Goal: Complete application form

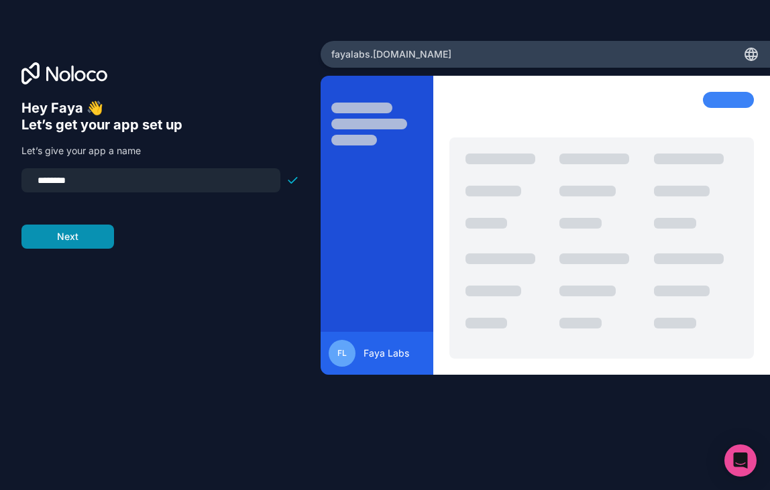
click at [93, 234] on button "Next" at bounding box center [67, 237] width 93 height 24
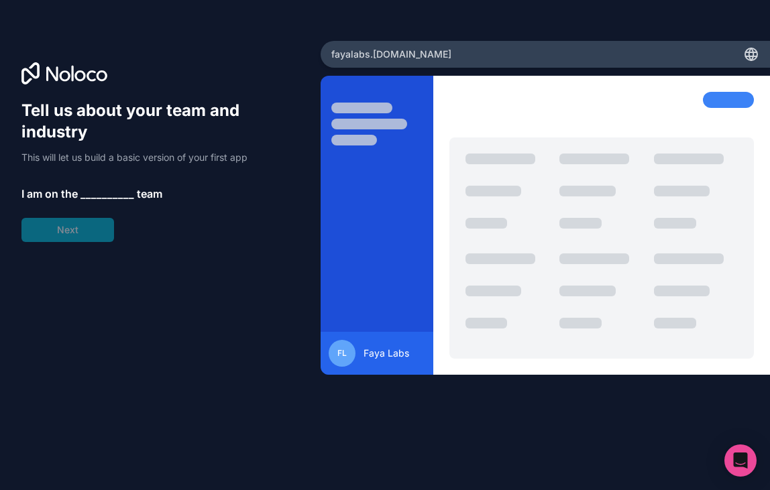
click at [92, 193] on span "__________" at bounding box center [107, 194] width 54 height 16
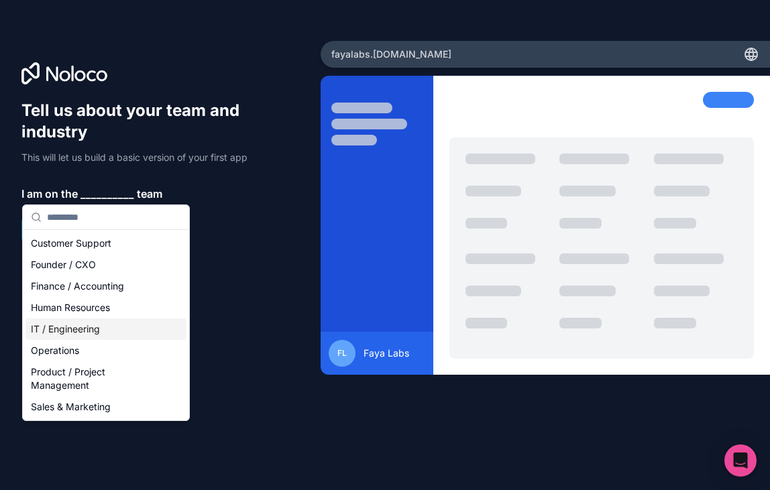
click at [112, 331] on div "IT / Engineering" at bounding box center [105, 329] width 161 height 21
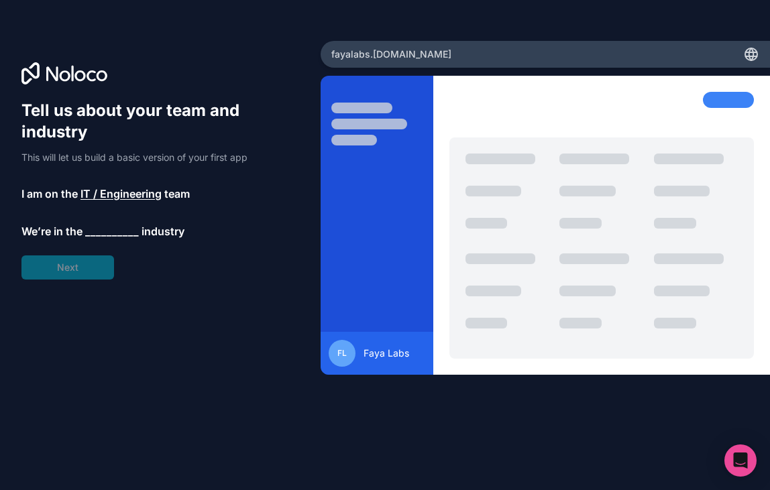
click at [103, 236] on span "__________" at bounding box center [112, 231] width 54 height 16
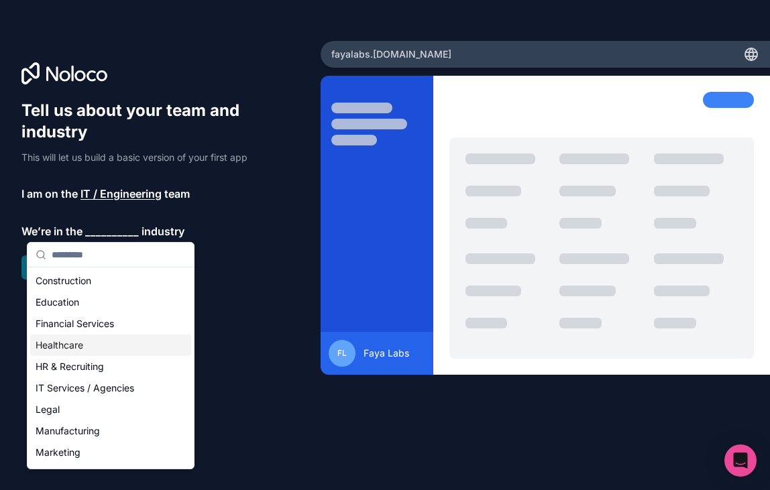
scroll to position [47, 0]
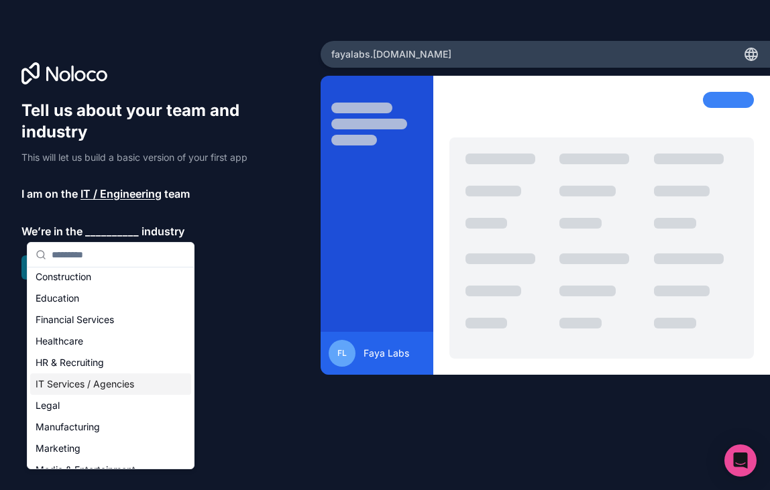
click at [109, 385] on div "IT Services / Agencies" at bounding box center [110, 384] width 161 height 21
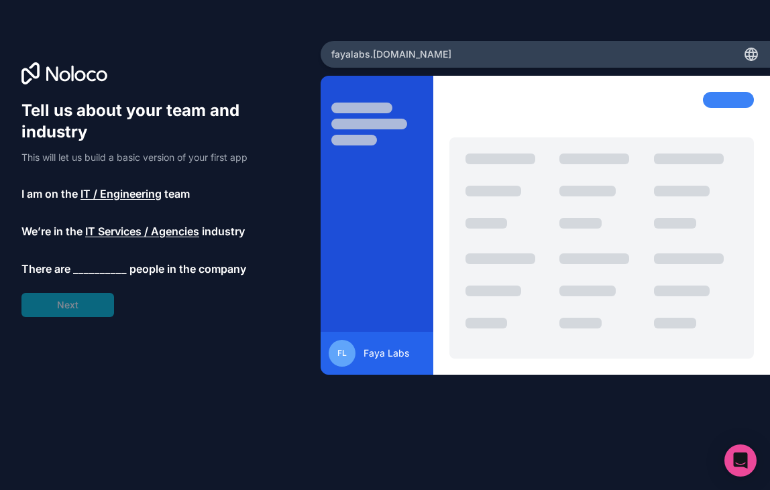
click at [82, 272] on span "__________" at bounding box center [100, 269] width 54 height 16
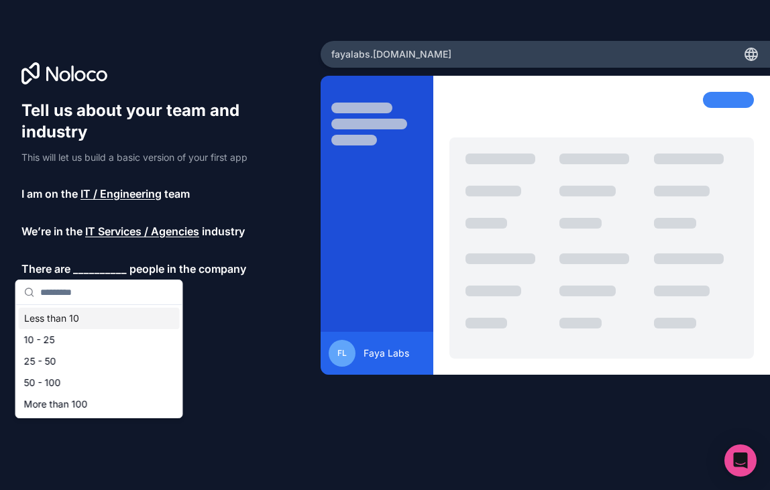
click at [93, 323] on div "Less than 10" at bounding box center [99, 318] width 161 height 21
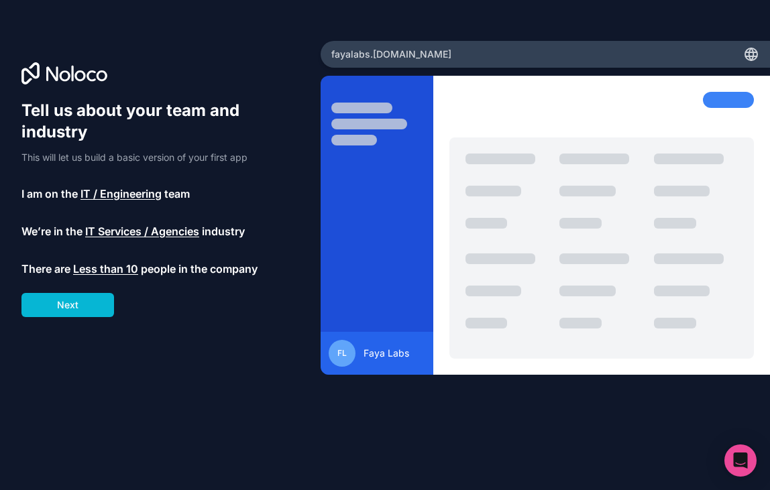
drag, startPoint x: 85, startPoint y: 307, endPoint x: 374, endPoint y: 296, distance: 289.3
click at [317, 297] on div "Tell us about your team and industry This will let us build a basic version of …" at bounding box center [160, 245] width 321 height 409
drag, startPoint x: 377, startPoint y: 296, endPoint x: 367, endPoint y: 360, distance: 65.2
click at [367, 360] on div "FL Faya Labs" at bounding box center [377, 225] width 112 height 299
drag, startPoint x: 367, startPoint y: 360, endPoint x: 431, endPoint y: 359, distance: 63.7
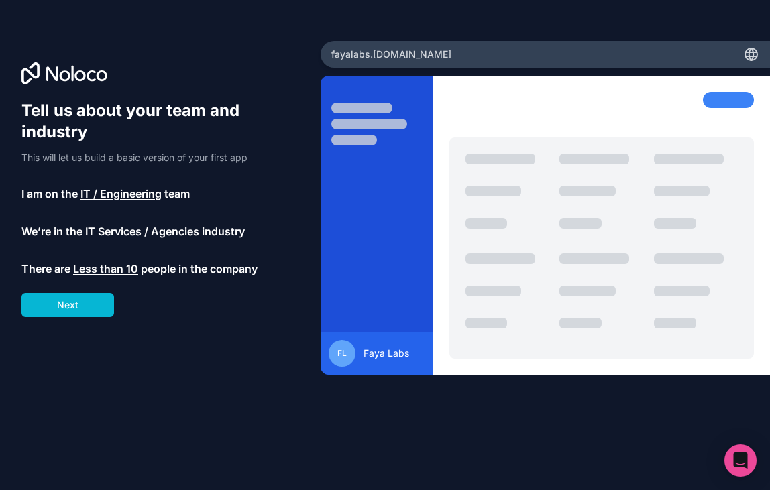
click at [431, 359] on div "FL Faya Labs" at bounding box center [377, 353] width 112 height 43
drag, startPoint x: 427, startPoint y: 359, endPoint x: 287, endPoint y: 356, distance: 140.2
click at [288, 356] on div "Tell us about your team and industry This will let us build a basic version of …" at bounding box center [385, 245] width 770 height 490
click at [287, 356] on div "Tell us about your team and industry This will let us build a basic version of …" at bounding box center [160, 264] width 278 height 328
drag, startPoint x: 596, startPoint y: 201, endPoint x: 732, endPoint y: 77, distance: 184.2
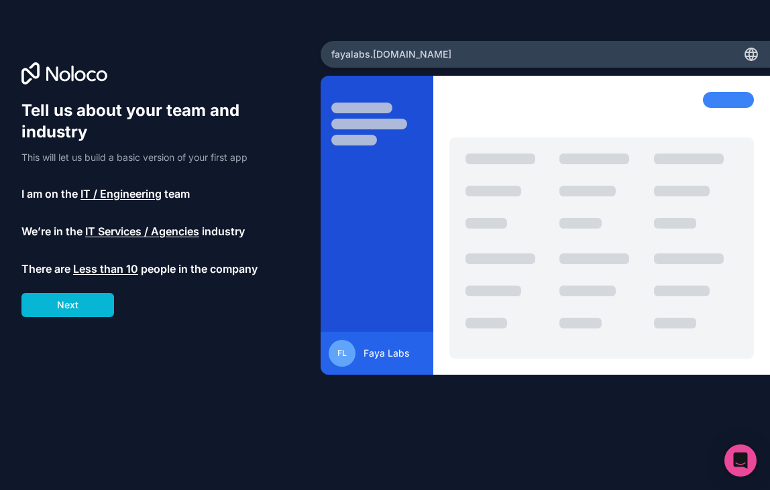
click at [732, 77] on div at bounding box center [601, 225] width 337 height 299
drag, startPoint x: 730, startPoint y: 76, endPoint x: 529, endPoint y: 30, distance: 206.5
click at [563, 35] on div "Tell us about your team and industry This will let us build a basic version of …" at bounding box center [385, 245] width 770 height 490
drag, startPoint x: 467, startPoint y: 45, endPoint x: 443, endPoint y: 53, distance: 25.5
click at [450, 52] on div "fayalabs .[DOMAIN_NAME]" at bounding box center [545, 54] width 449 height 27
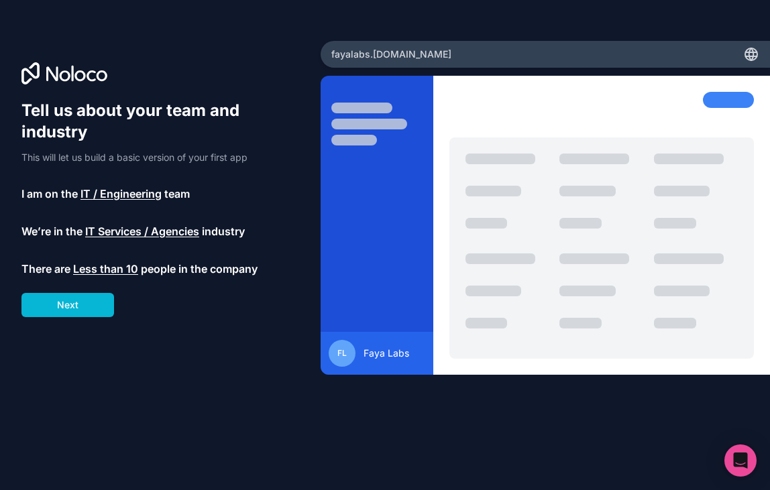
click at [442, 53] on div "fayalabs .[DOMAIN_NAME]" at bounding box center [545, 54] width 449 height 27
click at [442, 54] on div "fayalabs .[DOMAIN_NAME]" at bounding box center [545, 54] width 449 height 27
click at [441, 55] on div "fayalabs .[DOMAIN_NAME]" at bounding box center [545, 54] width 449 height 27
drag, startPoint x: 455, startPoint y: 133, endPoint x: 408, endPoint y: 158, distance: 53.4
click at [455, 135] on div at bounding box center [601, 225] width 337 height 299
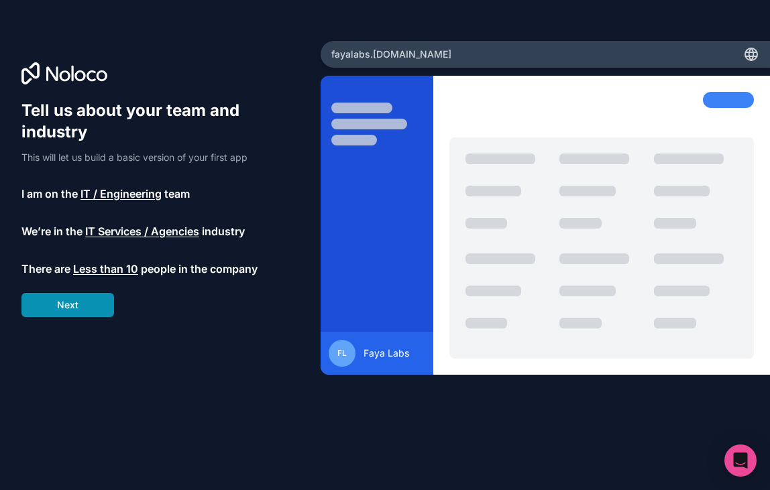
click at [98, 300] on button "Next" at bounding box center [67, 305] width 93 height 24
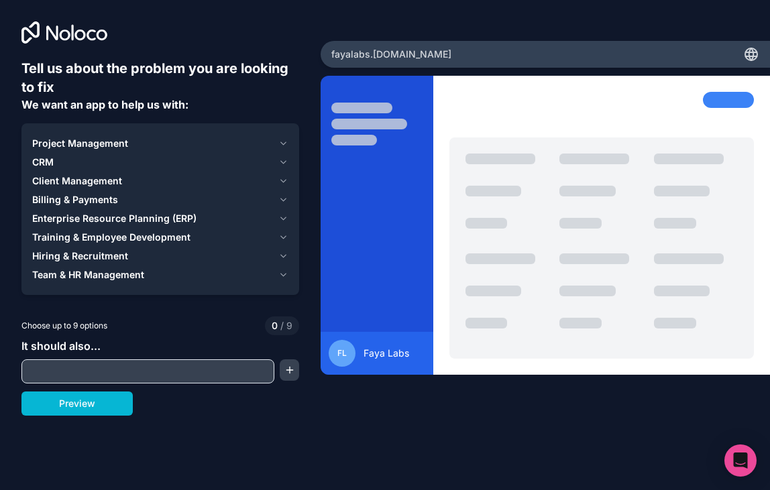
click at [113, 369] on input "text" at bounding box center [148, 371] width 246 height 19
click at [266, 135] on button "Project Management" at bounding box center [160, 143] width 256 height 19
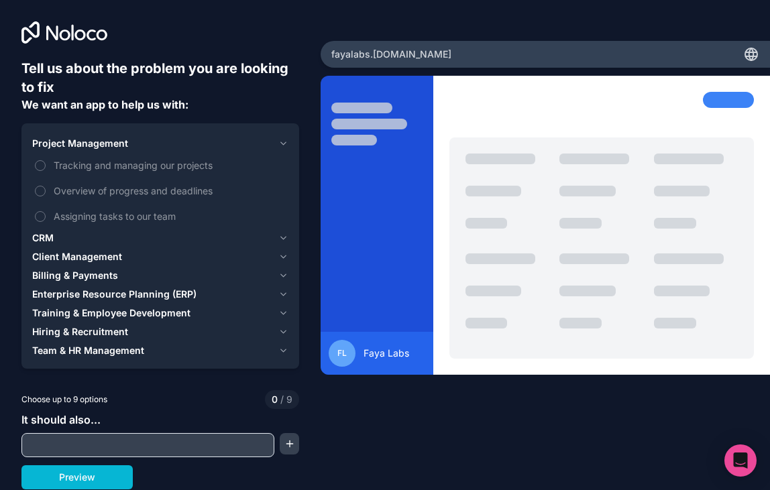
click at [265, 141] on div "Project Management" at bounding box center [152, 143] width 241 height 13
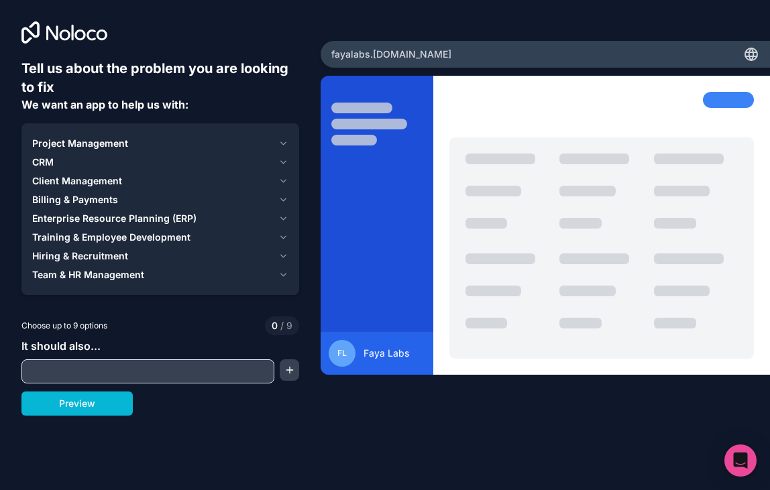
click at [235, 165] on div "CRM" at bounding box center [152, 162] width 241 height 13
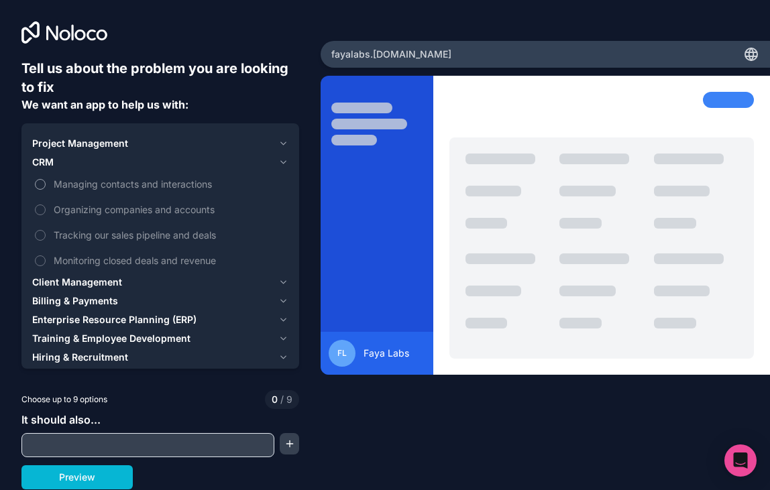
click at [203, 182] on span "Managing contacts and interactions" at bounding box center [170, 184] width 232 height 14
click at [46, 182] on button "Managing contacts and interactions" at bounding box center [40, 184] width 11 height 11
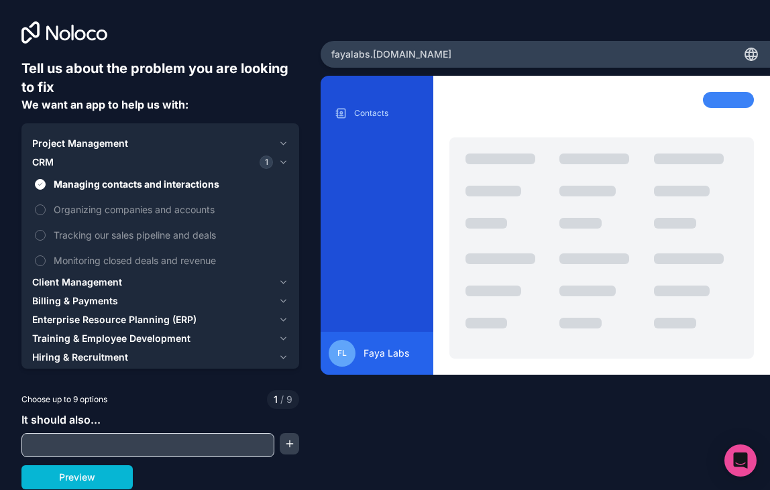
click at [282, 165] on icon "button" at bounding box center [283, 162] width 10 height 11
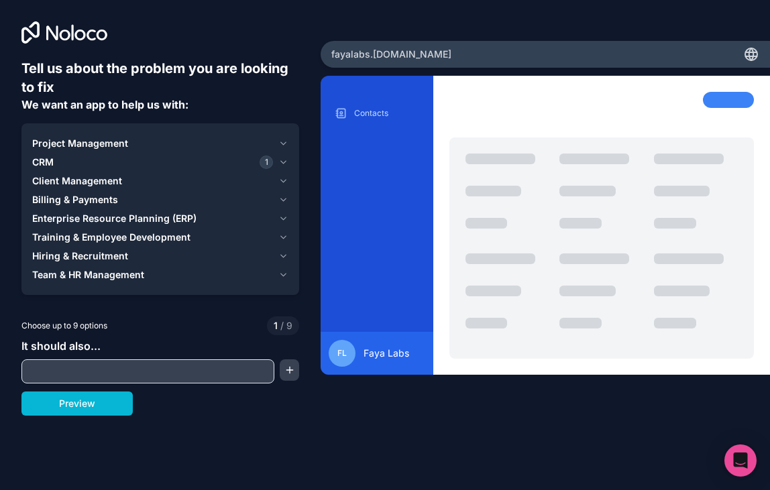
click at [283, 177] on icon "button" at bounding box center [283, 181] width 10 height 11
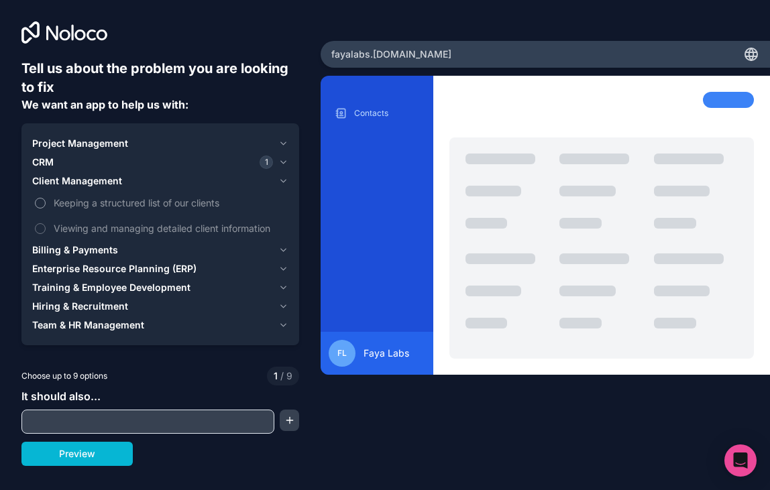
click at [165, 208] on span "Keeping a structured list of our clients" at bounding box center [170, 203] width 232 height 14
click at [46, 208] on button "Keeping a structured list of our clients" at bounding box center [40, 203] width 11 height 11
click at [168, 225] on span "Viewing and managing detailed client information" at bounding box center [170, 228] width 232 height 14
click at [46, 225] on button "Viewing and managing detailed client information" at bounding box center [40, 228] width 11 height 11
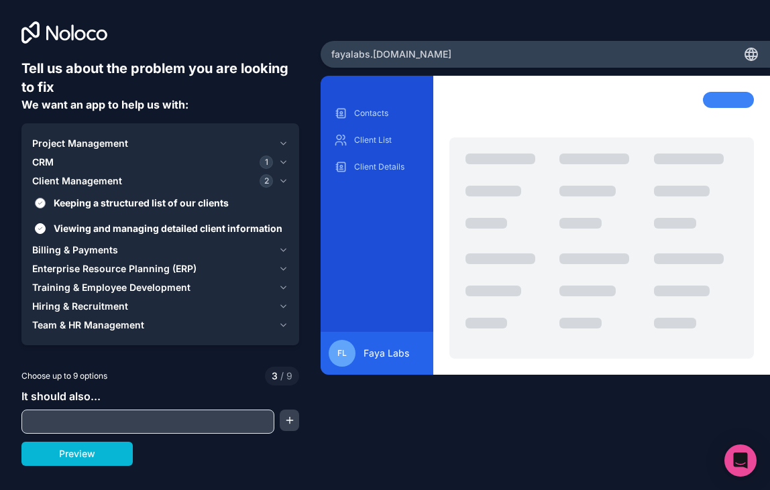
click at [177, 209] on span "Keeping a structured list of our clients" at bounding box center [170, 203] width 232 height 14
click at [46, 209] on button "Keeping a structured list of our clients" at bounding box center [40, 203] width 11 height 11
click at [187, 207] on span "Keeping a structured list of our clients" at bounding box center [170, 203] width 232 height 14
click at [46, 207] on button "Keeping a structured list of our clients" at bounding box center [40, 203] width 11 height 11
click at [286, 180] on icon "button" at bounding box center [283, 181] width 5 height 3
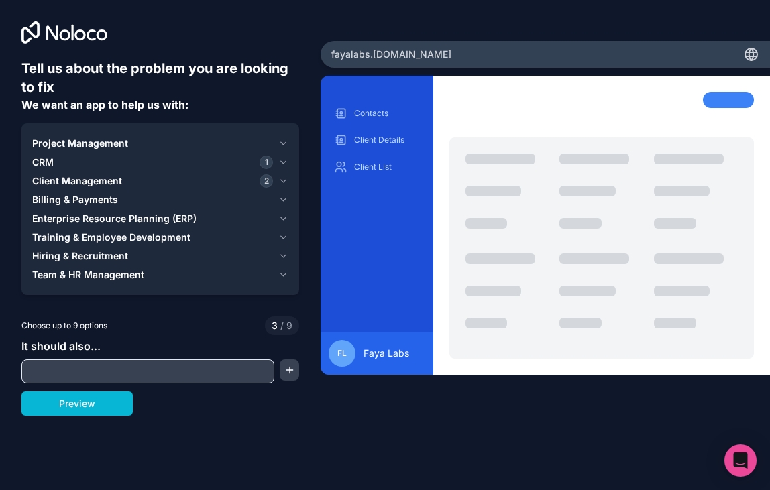
click at [274, 197] on button "Billing & Payments" at bounding box center [160, 199] width 256 height 19
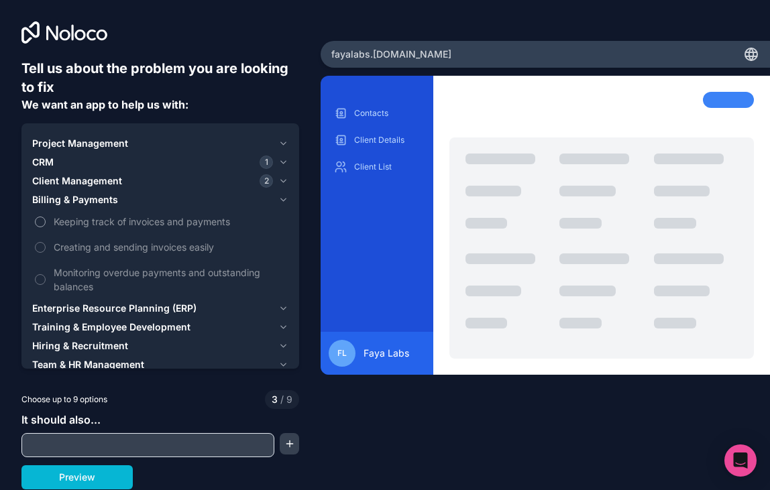
click at [192, 221] on span "Keeping track of invoices and payments" at bounding box center [170, 222] width 232 height 14
click at [46, 221] on button "Keeping track of invoices and payments" at bounding box center [40, 222] width 11 height 11
click at [188, 248] on span "Creating and sending invoices easily" at bounding box center [170, 247] width 232 height 14
click at [46, 248] on button "Creating and sending invoices easily" at bounding box center [40, 247] width 11 height 11
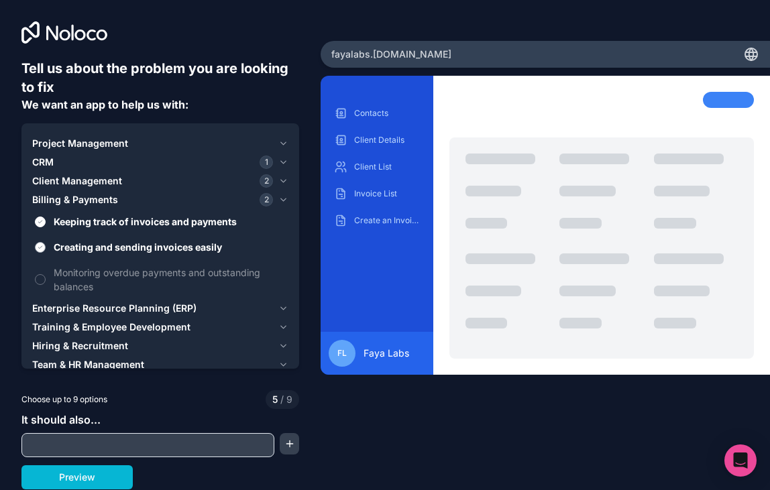
click at [188, 248] on span "Creating and sending invoices easily" at bounding box center [170, 247] width 232 height 14
click at [46, 248] on button "Creating and sending invoices easily" at bounding box center [40, 247] width 11 height 11
click at [188, 248] on span "Creating and sending invoices easily" at bounding box center [170, 247] width 232 height 14
click at [46, 248] on button "Creating and sending invoices easily" at bounding box center [40, 247] width 11 height 11
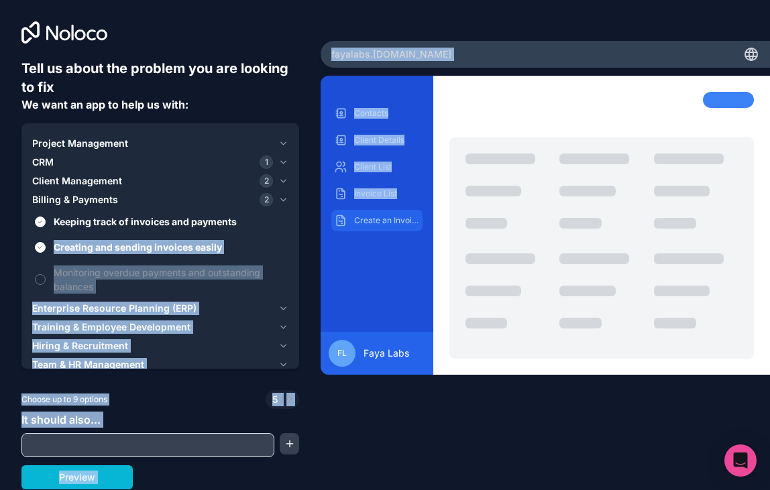
drag, startPoint x: 288, startPoint y: 225, endPoint x: 398, endPoint y: 215, distance: 110.5
click at [398, 215] on div "Tell us about the problem you are looking to fix We want an app to help us with…" at bounding box center [385, 245] width 770 height 490
click at [398, 215] on p "Create an Invoice" at bounding box center [386, 220] width 65 height 11
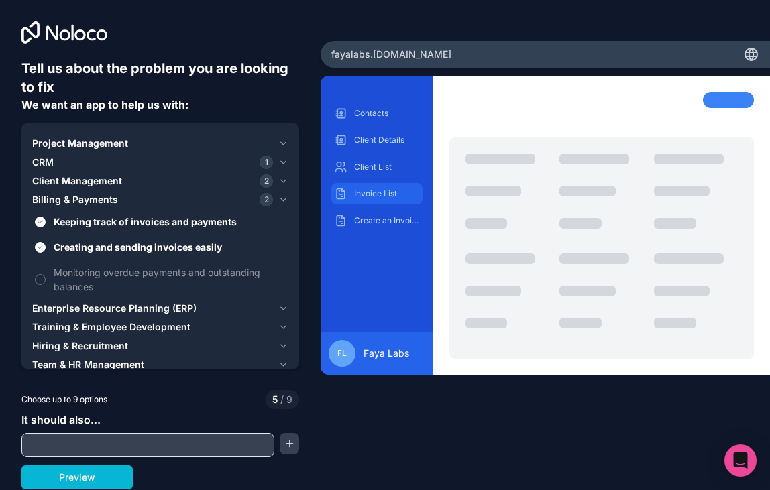
click at [400, 197] on p "Invoice List" at bounding box center [386, 193] width 65 height 11
click at [396, 172] on div "Client List" at bounding box center [376, 166] width 91 height 21
click at [282, 210] on label "Keeping track of invoices and payments" at bounding box center [160, 221] width 256 height 25
click at [46, 217] on button "Keeping track of invoices and payments" at bounding box center [40, 222] width 11 height 11
click at [282, 203] on icon "button" at bounding box center [283, 200] width 10 height 11
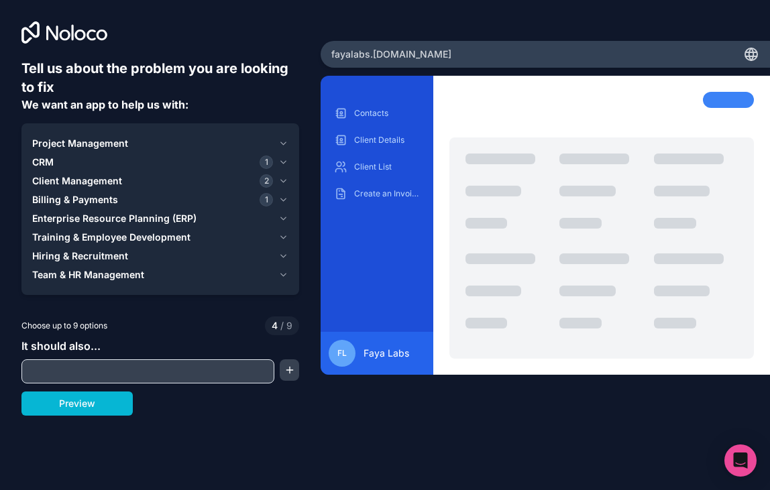
click at [282, 203] on icon "button" at bounding box center [283, 200] width 10 height 11
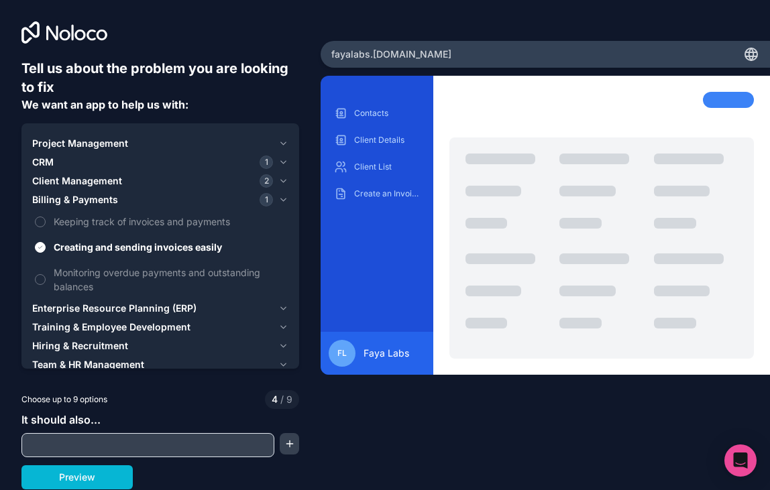
click at [282, 203] on icon "button" at bounding box center [283, 200] width 10 height 11
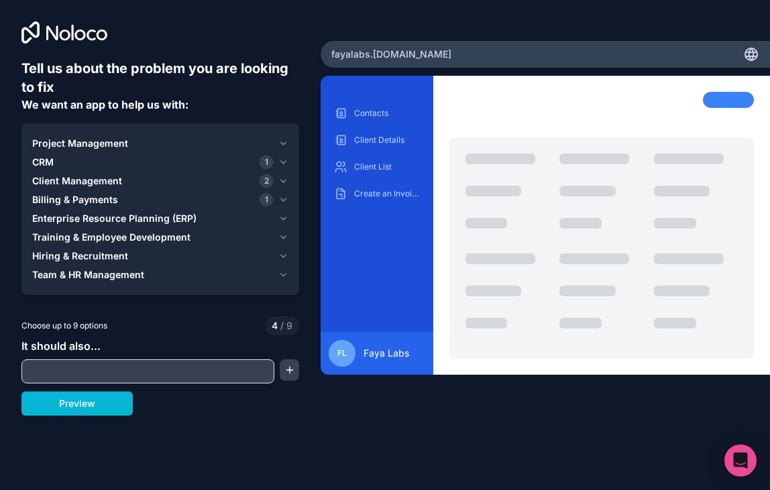
click at [178, 216] on span "Enterprise Resource Planning (ERP)" at bounding box center [114, 218] width 164 height 13
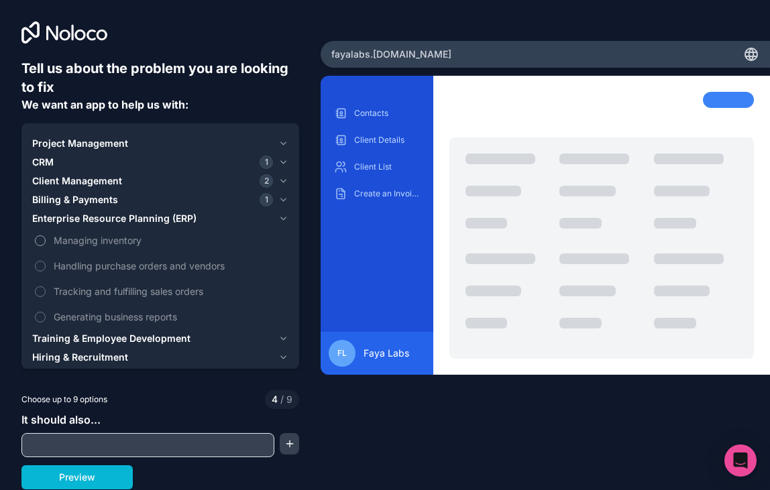
click at [132, 243] on span "Managing inventory" at bounding box center [170, 240] width 232 height 14
click at [46, 243] on button "Managing inventory" at bounding box center [40, 240] width 11 height 11
click at [141, 273] on label "Handling purchase orders and vendors" at bounding box center [160, 266] width 256 height 25
click at [46, 272] on button "Handling purchase orders and vendors" at bounding box center [40, 266] width 11 height 11
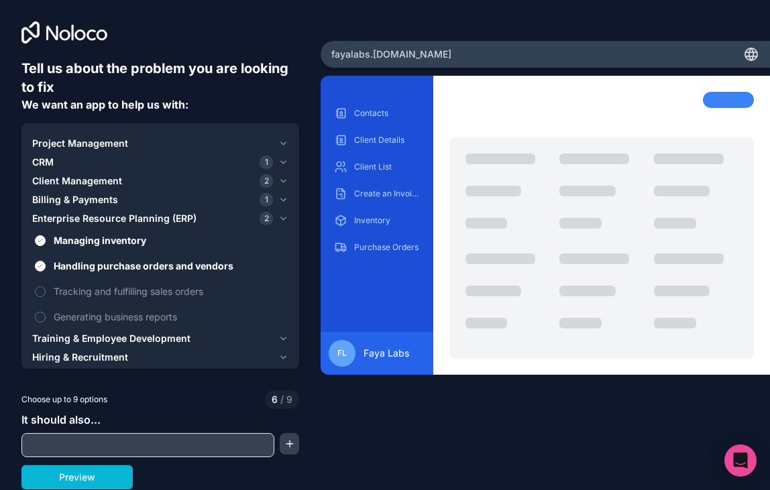
click at [162, 447] on input "text" at bounding box center [148, 445] width 246 height 19
click at [113, 477] on button "Preview" at bounding box center [76, 478] width 111 height 24
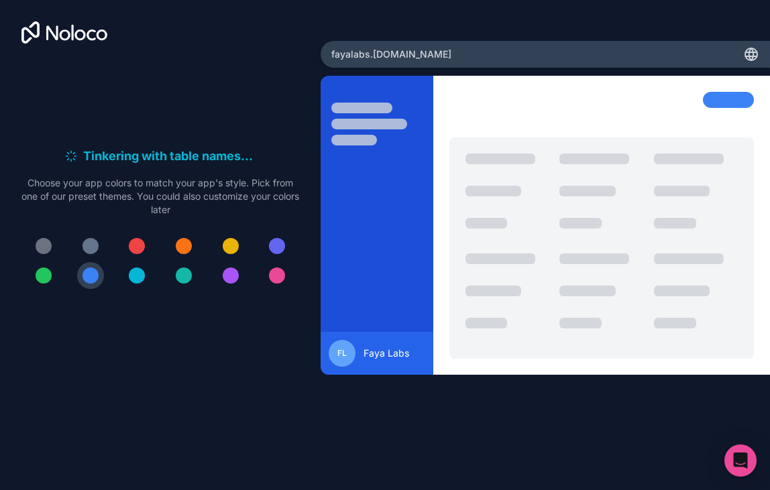
click at [142, 243] on div at bounding box center [137, 246] width 16 height 16
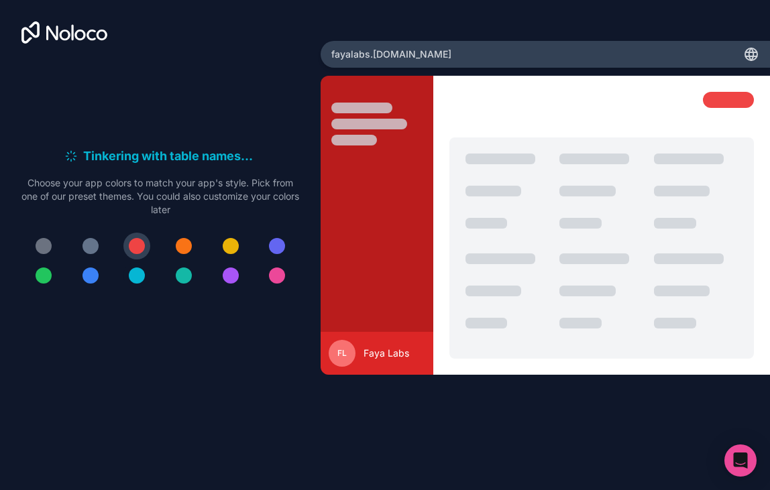
click at [135, 277] on div at bounding box center [137, 276] width 16 height 16
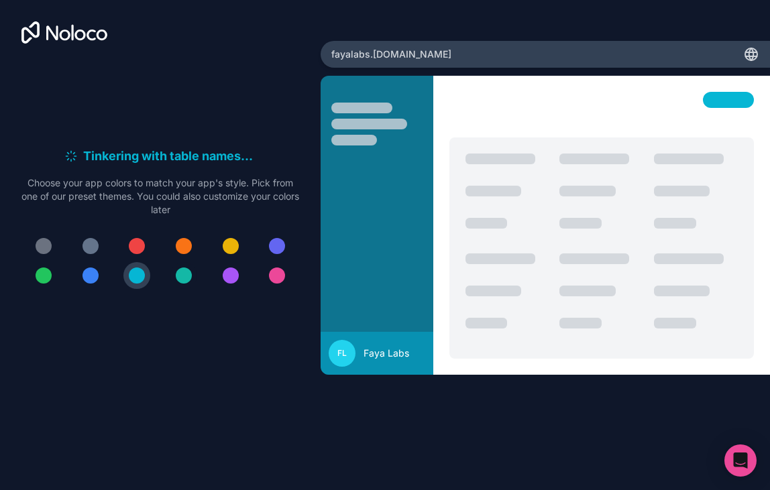
click at [180, 278] on div at bounding box center [184, 276] width 16 height 16
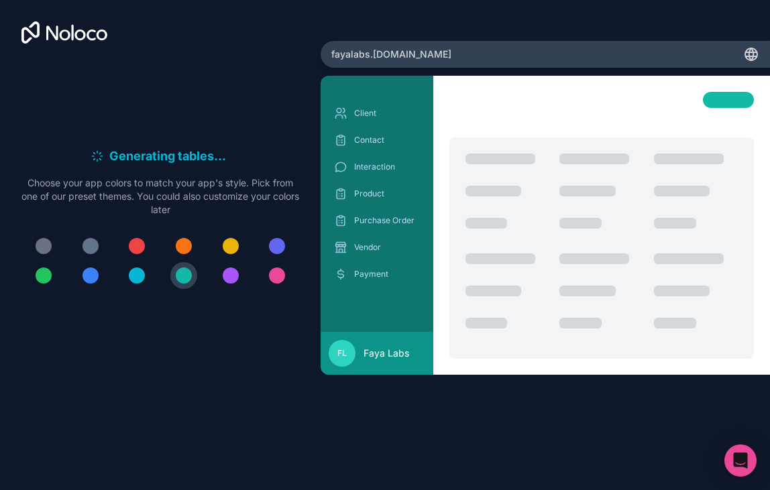
click at [233, 278] on div at bounding box center [231, 276] width 16 height 16
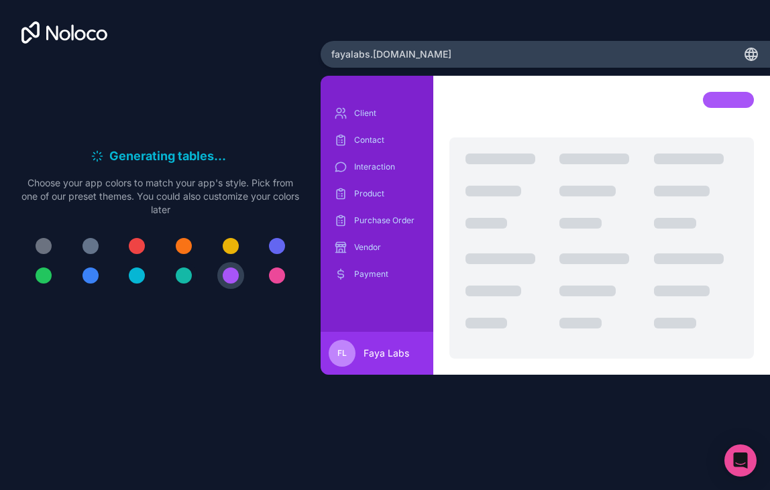
click at [178, 280] on div at bounding box center [184, 276] width 16 height 16
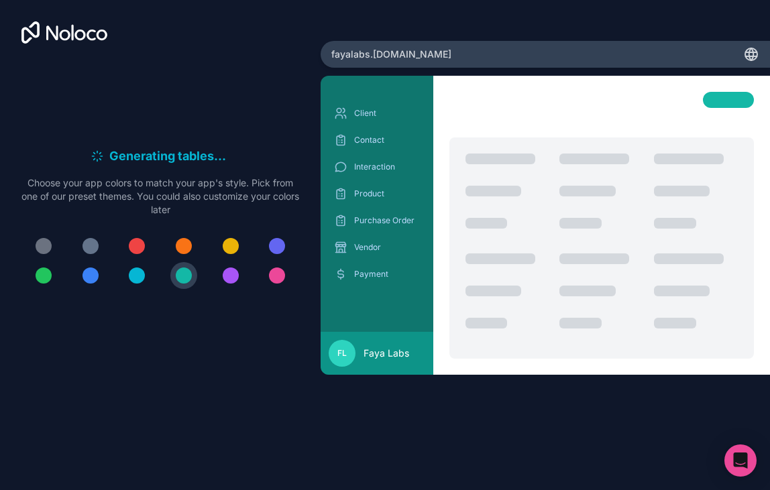
click at [210, 353] on div "Generating tables . . . Meanwhile, let's personalize it! Choose your app colors…" at bounding box center [160, 223] width 278 height 328
click at [190, 245] on div at bounding box center [184, 246] width 16 height 16
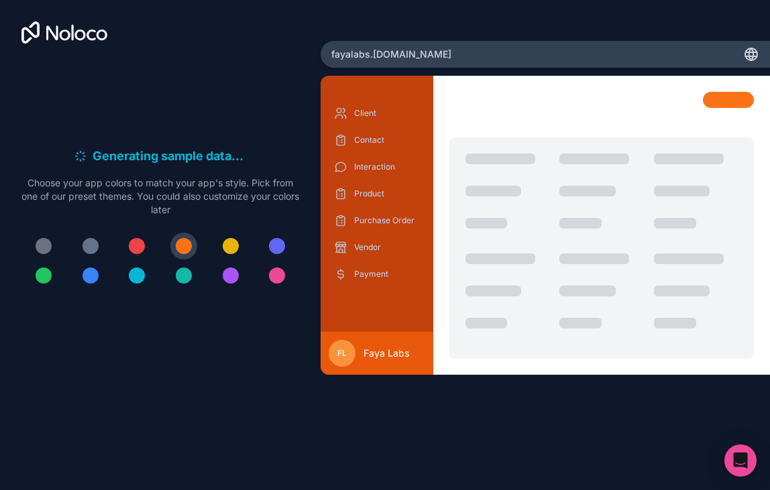
click at [221, 248] on button at bounding box center [230, 246] width 27 height 27
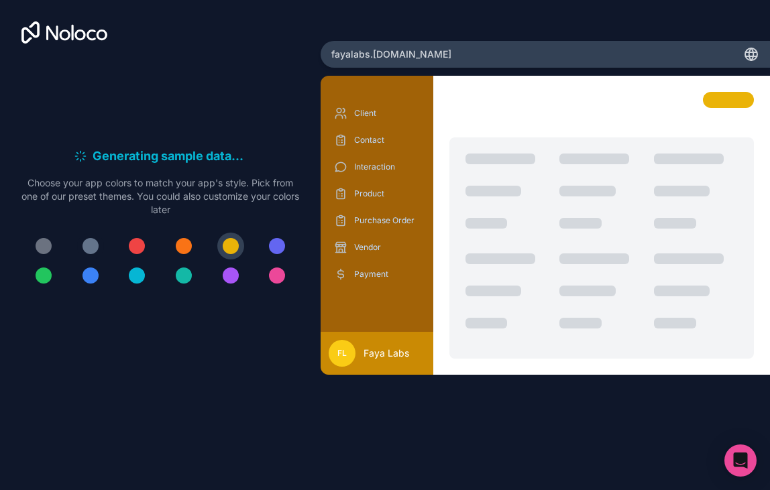
click at [93, 252] on div at bounding box center [91, 246] width 16 height 16
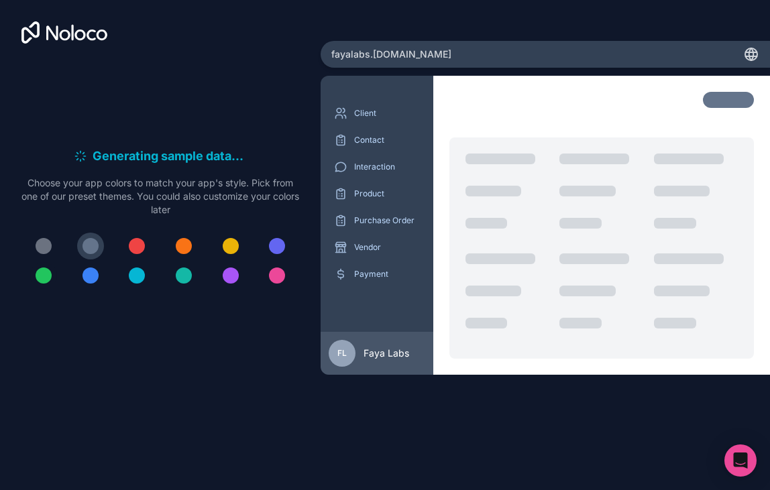
click at [45, 284] on button at bounding box center [43, 275] width 27 height 27
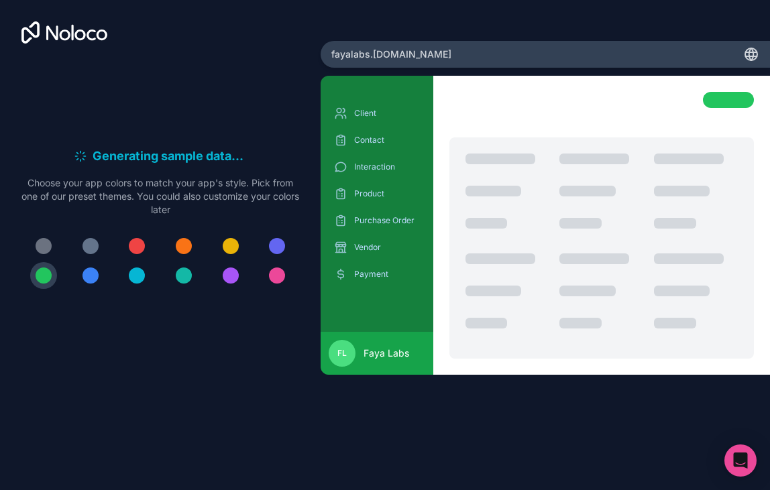
click at [181, 271] on div at bounding box center [184, 276] width 16 height 16
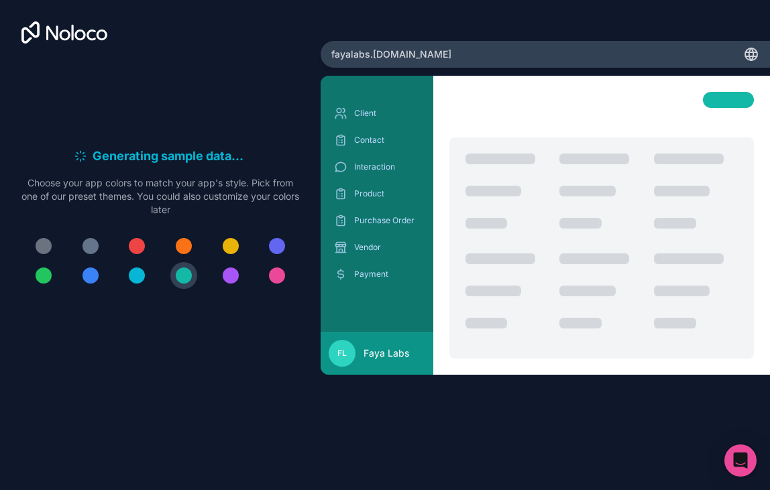
click at [220, 277] on button at bounding box center [230, 275] width 27 height 27
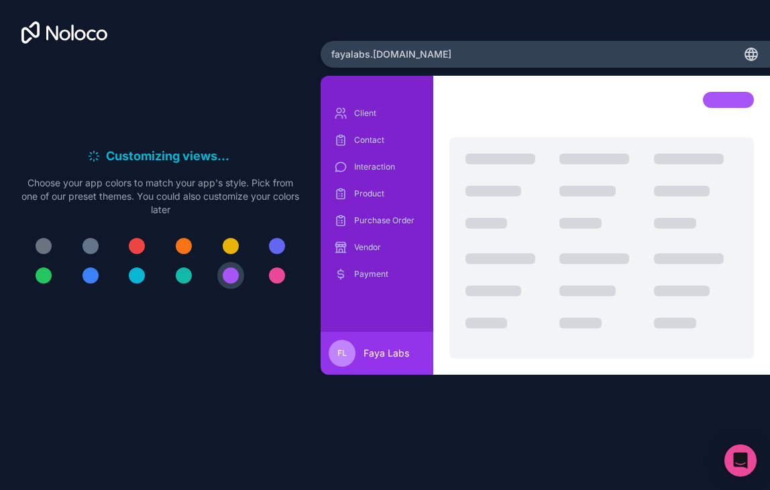
click at [174, 281] on button at bounding box center [183, 275] width 27 height 27
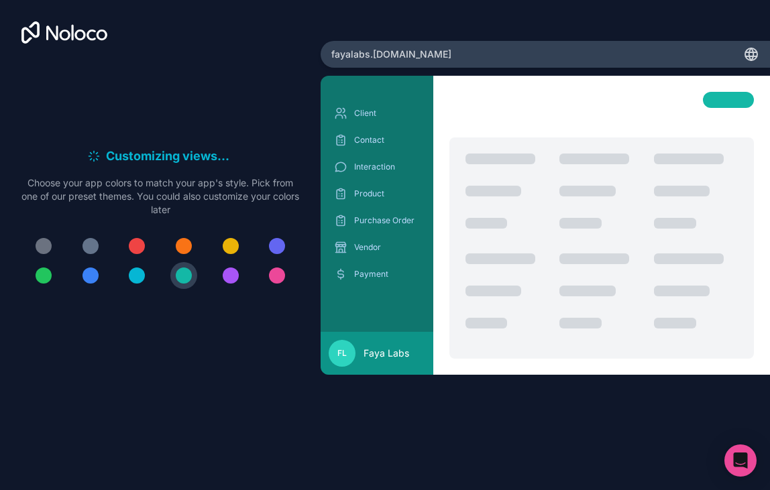
click at [219, 325] on div "Customizing views . . . Meanwhile, let's personalize it! Choose your app colors…" at bounding box center [160, 223] width 278 height 328
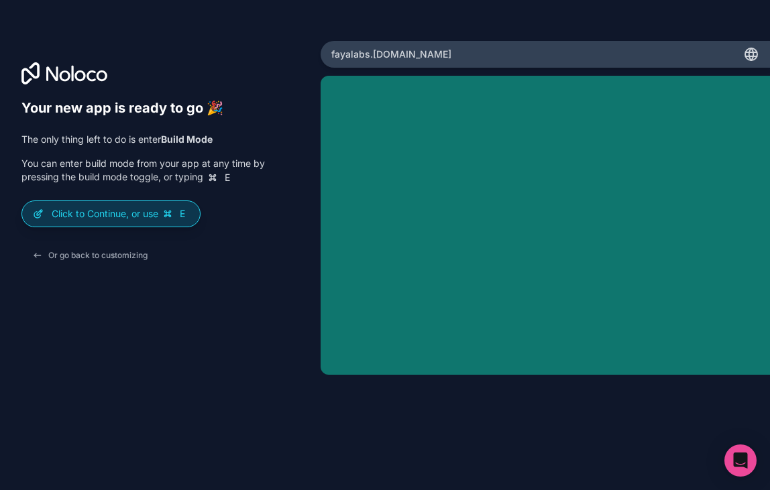
click at [136, 222] on div "Click to Continue, or use E" at bounding box center [111, 213] width 178 height 25
